Goal: Transaction & Acquisition: Purchase product/service

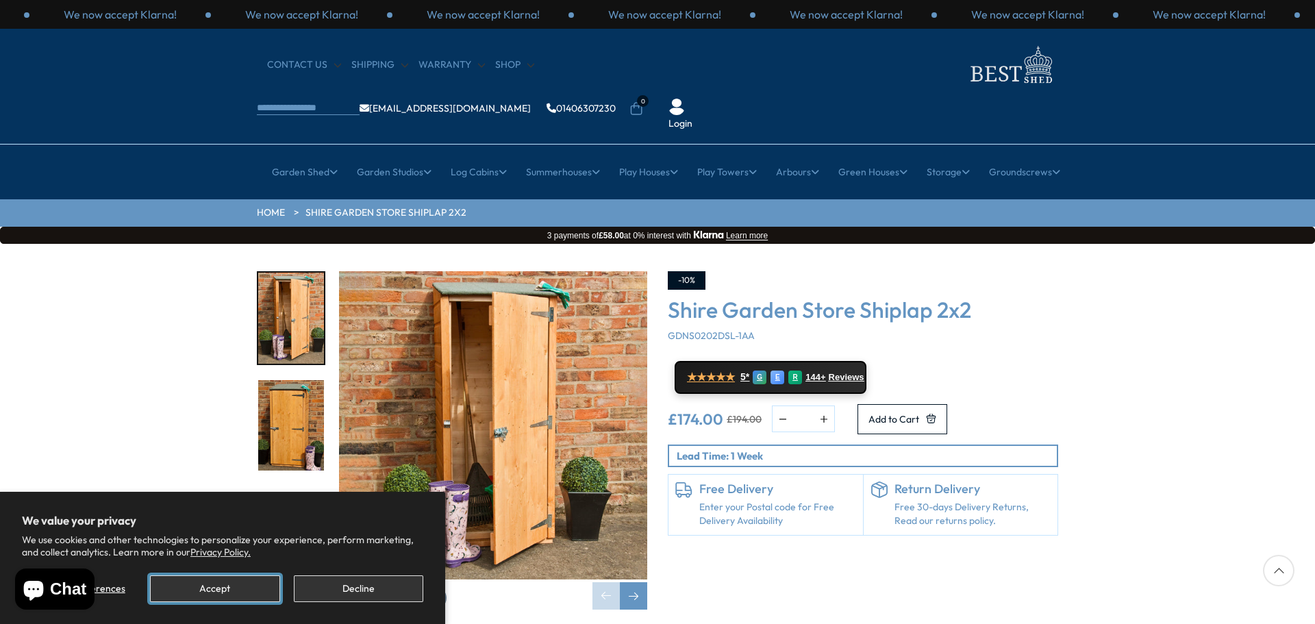
click at [242, 582] on button "Accept" at bounding box center [214, 588] width 129 height 27
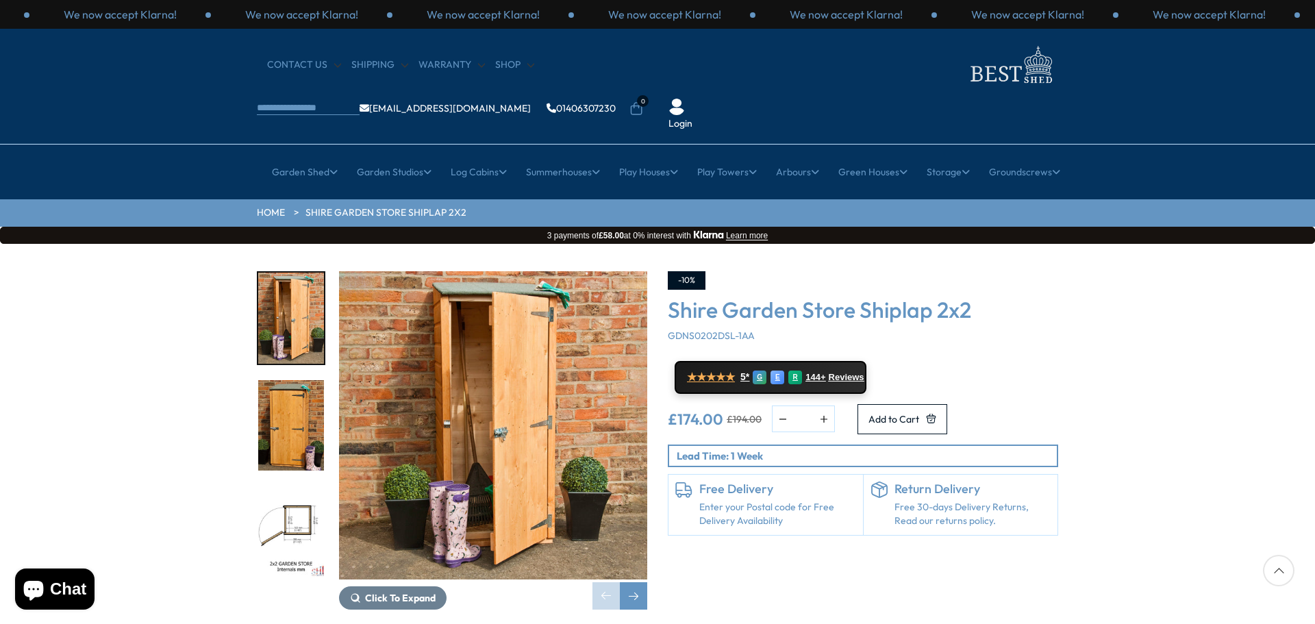
click at [291, 380] on img "2 / 11" at bounding box center [291, 425] width 66 height 91
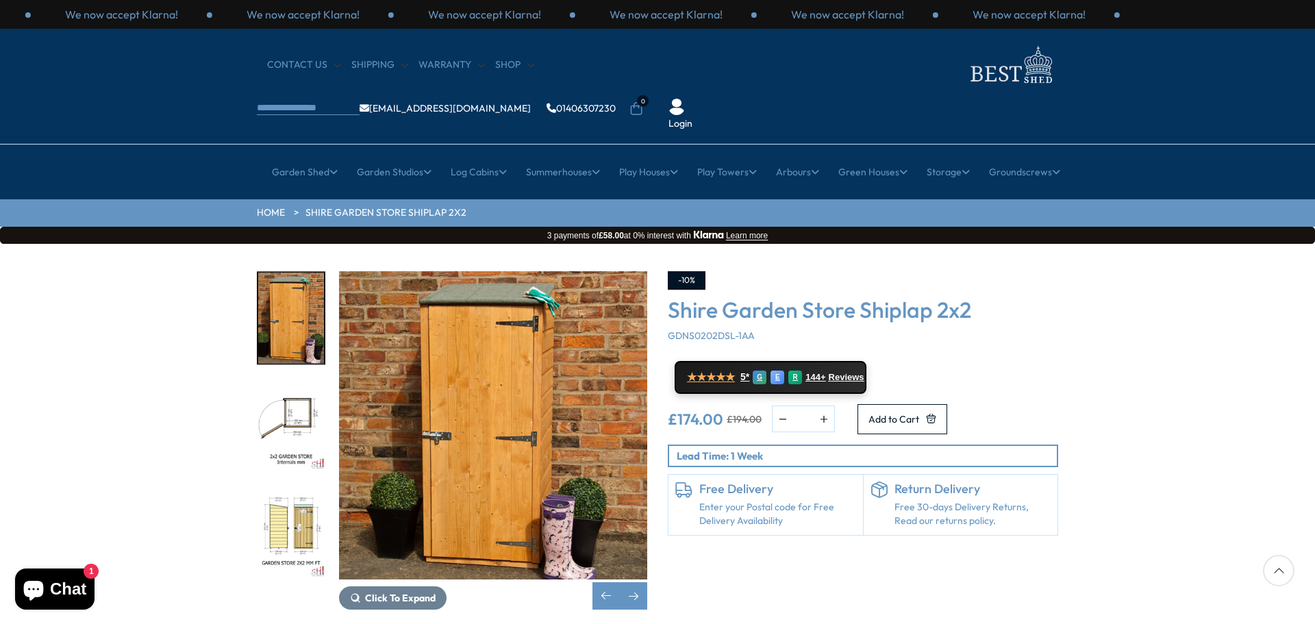
click at [291, 487] on img "4 / 11" at bounding box center [291, 532] width 66 height 91
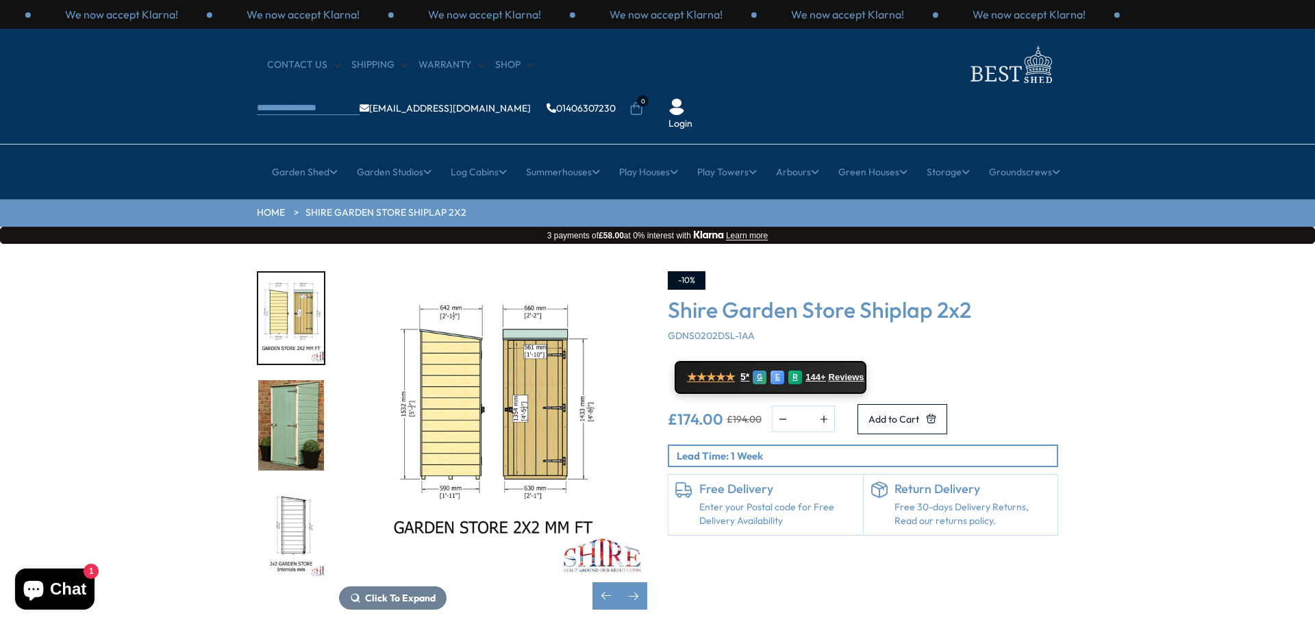
click at [286, 390] on img "5 / 11" at bounding box center [291, 425] width 66 height 91
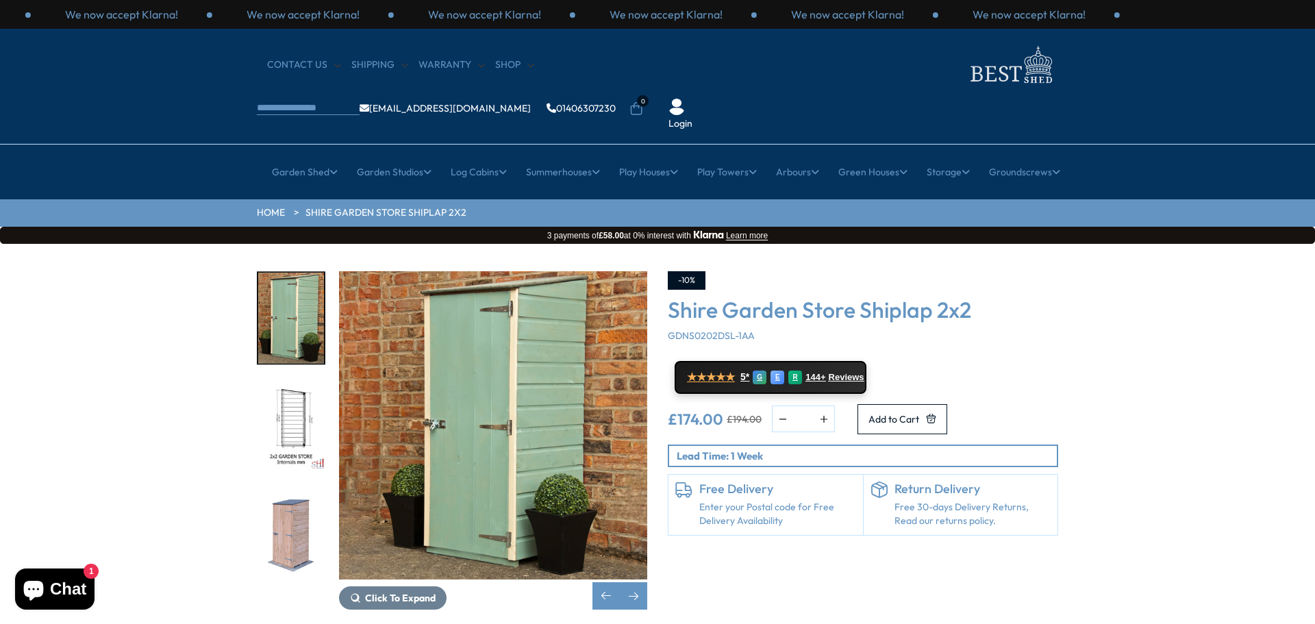
click at [296, 413] on img "6 / 11" at bounding box center [291, 425] width 66 height 91
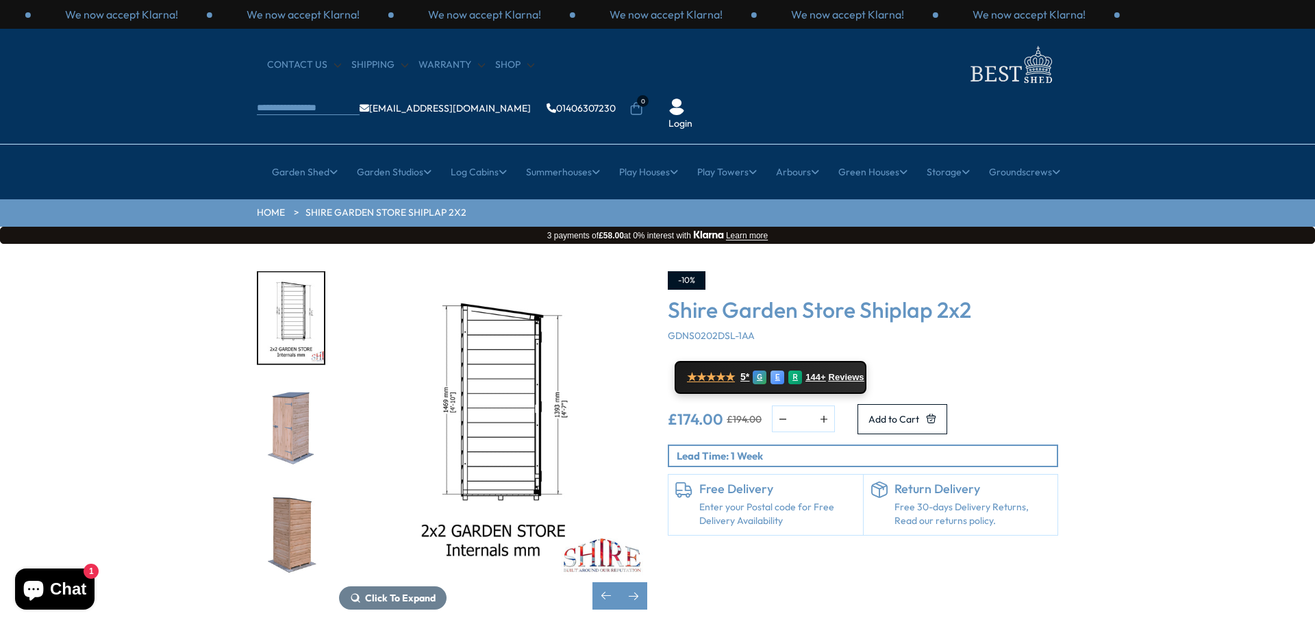
click at [292, 390] on img "7 / 11" at bounding box center [291, 425] width 66 height 91
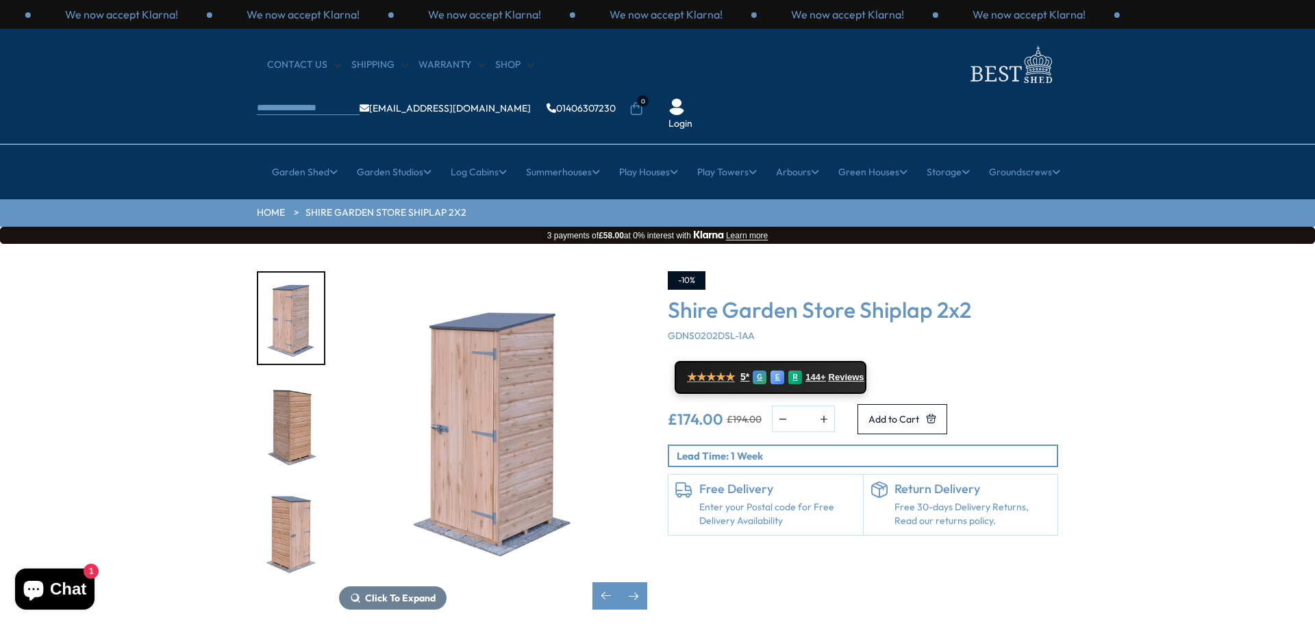
click at [295, 380] on img "8 / 11" at bounding box center [291, 425] width 66 height 91
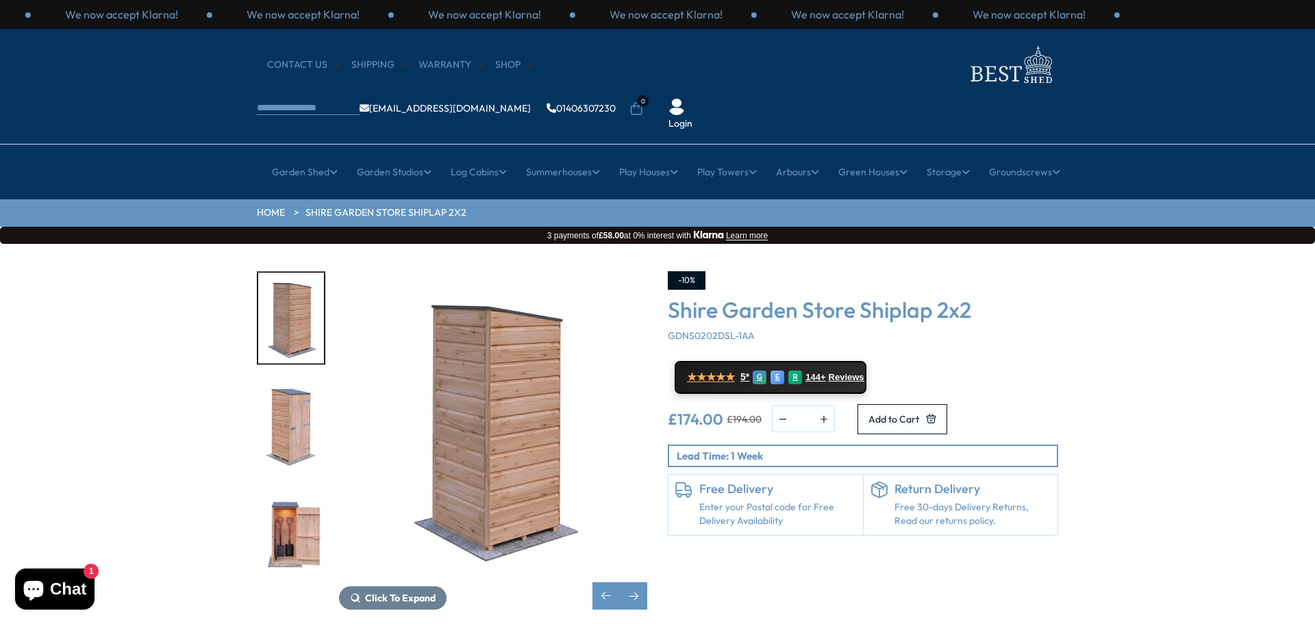
click at [289, 429] on div "9 / 11" at bounding box center [291, 426] width 69 height 94
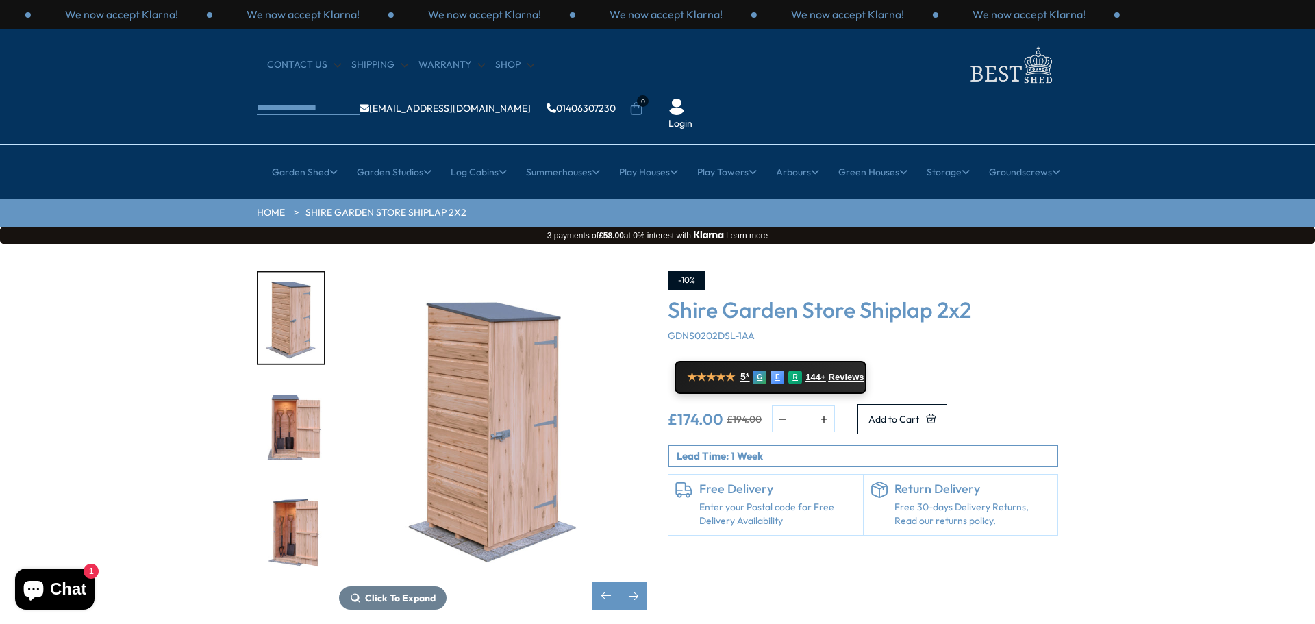
click at [303, 380] on img "10 / 11" at bounding box center [291, 425] width 66 height 91
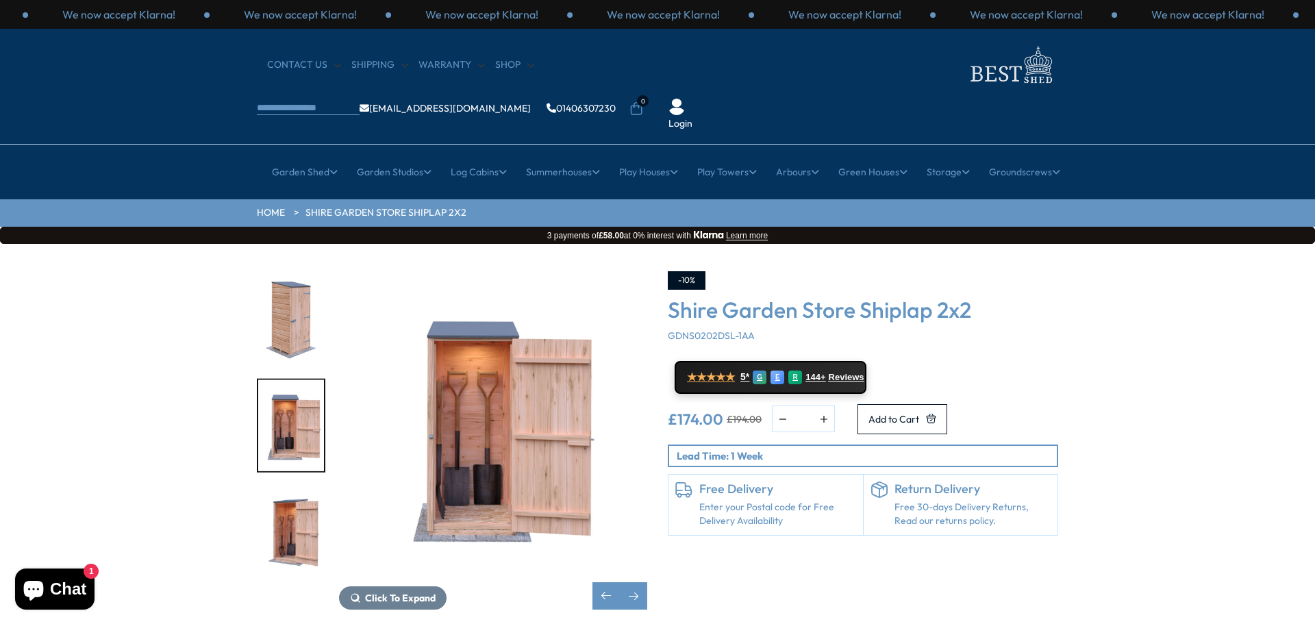
click at [291, 487] on img "11 / 11" at bounding box center [291, 532] width 66 height 91
